Goal: Information Seeking & Learning: Learn about a topic

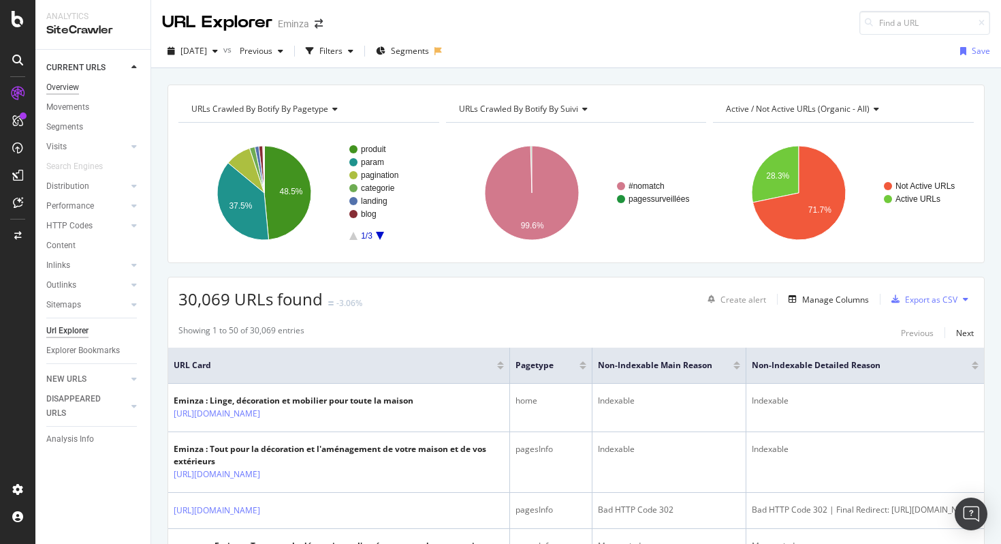
click at [68, 86] on div "Overview" at bounding box center [62, 87] width 33 height 14
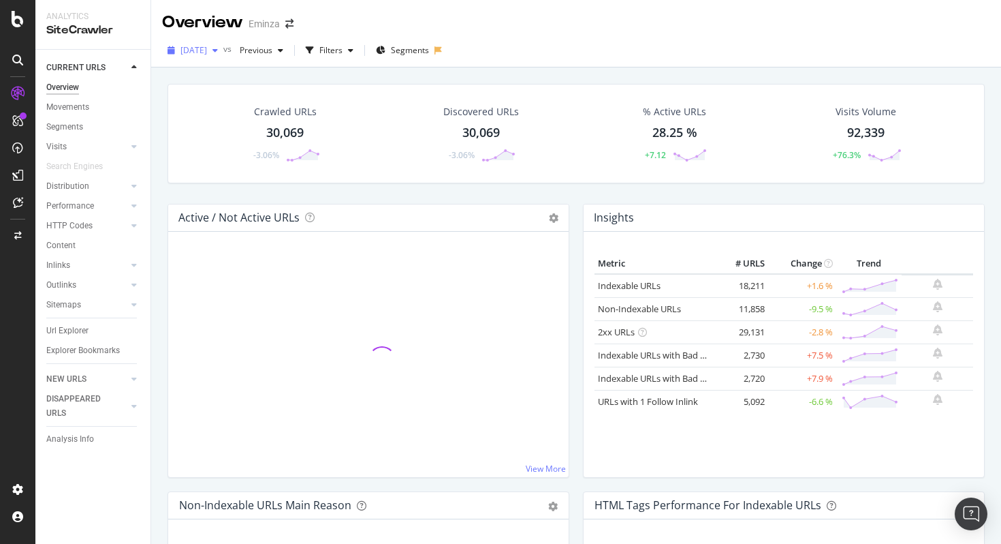
click at [185, 52] on span "[DATE]" at bounding box center [194, 50] width 27 height 12
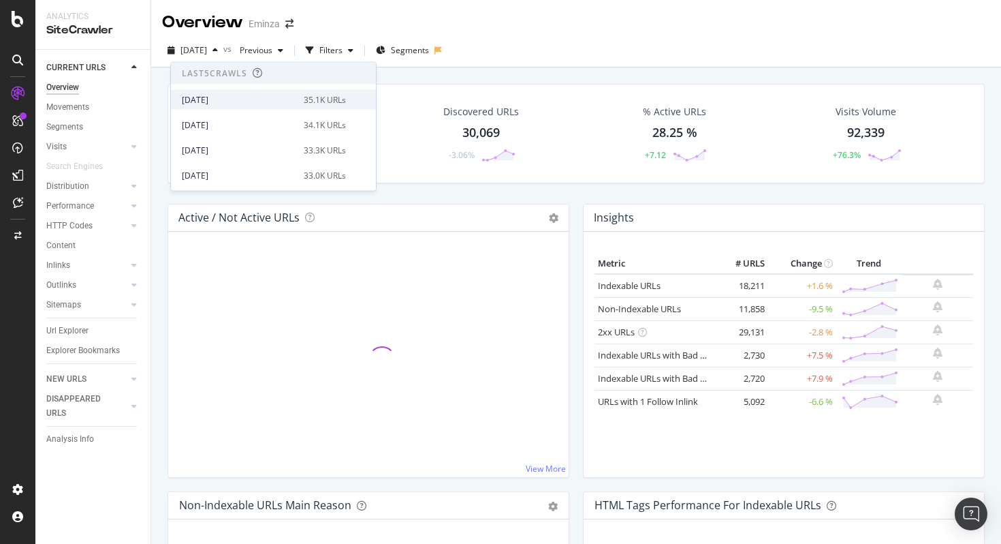
click at [304, 101] on div "35.1K URLs" at bounding box center [325, 99] width 42 height 12
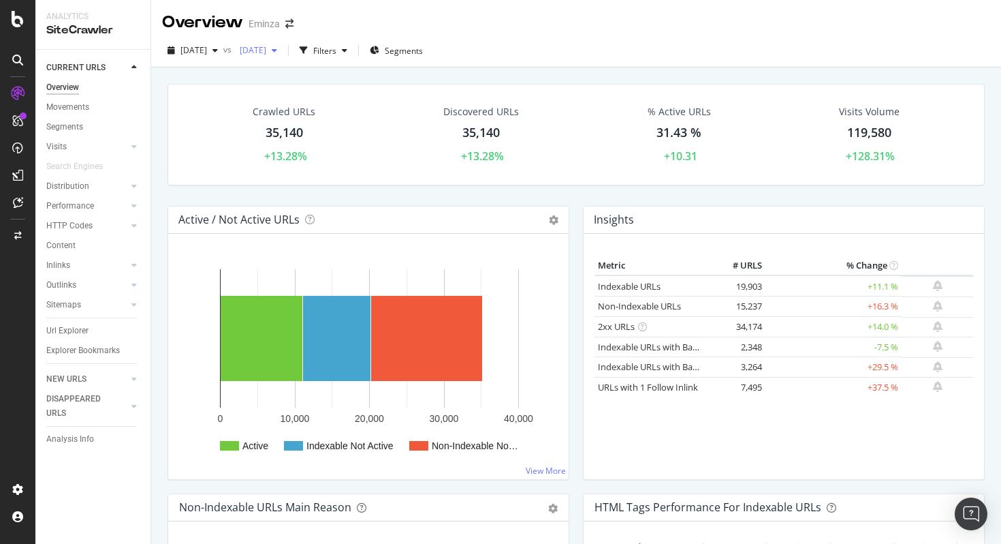
click at [266, 48] on span "[DATE]" at bounding box center [250, 50] width 32 height 12
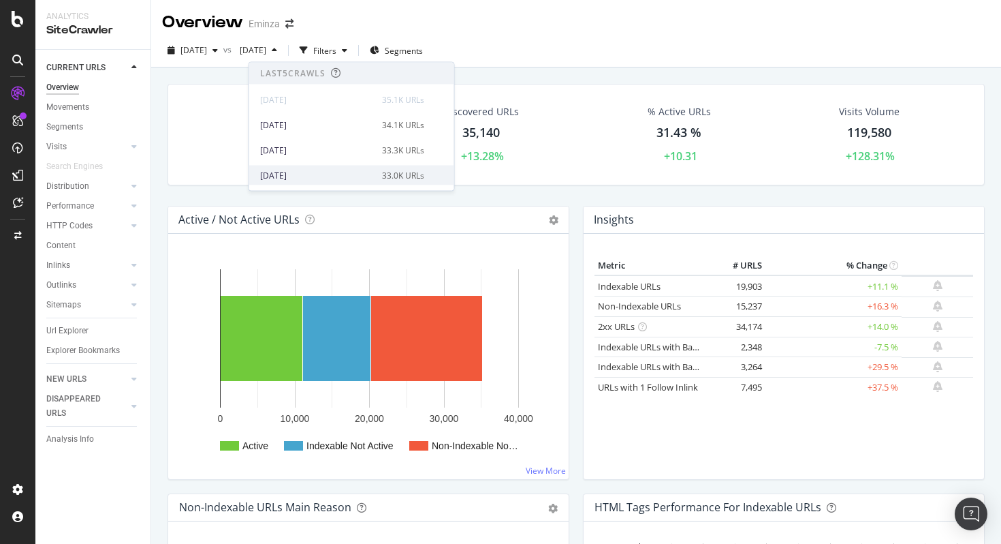
click at [313, 174] on div "[DATE]" at bounding box center [317, 175] width 114 height 12
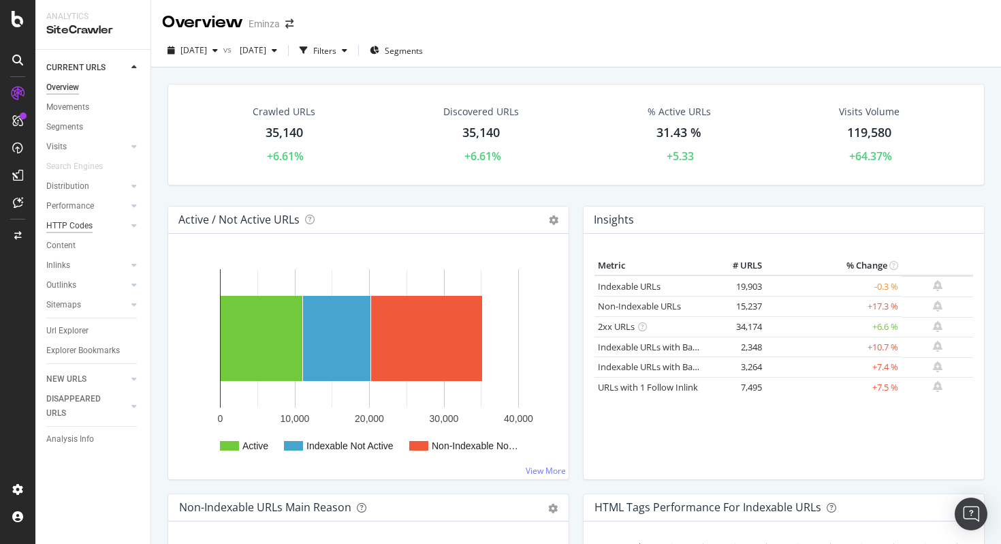
click at [78, 228] on div "HTTP Codes" at bounding box center [69, 226] width 46 height 14
